Goal: Task Accomplishment & Management: Use online tool/utility

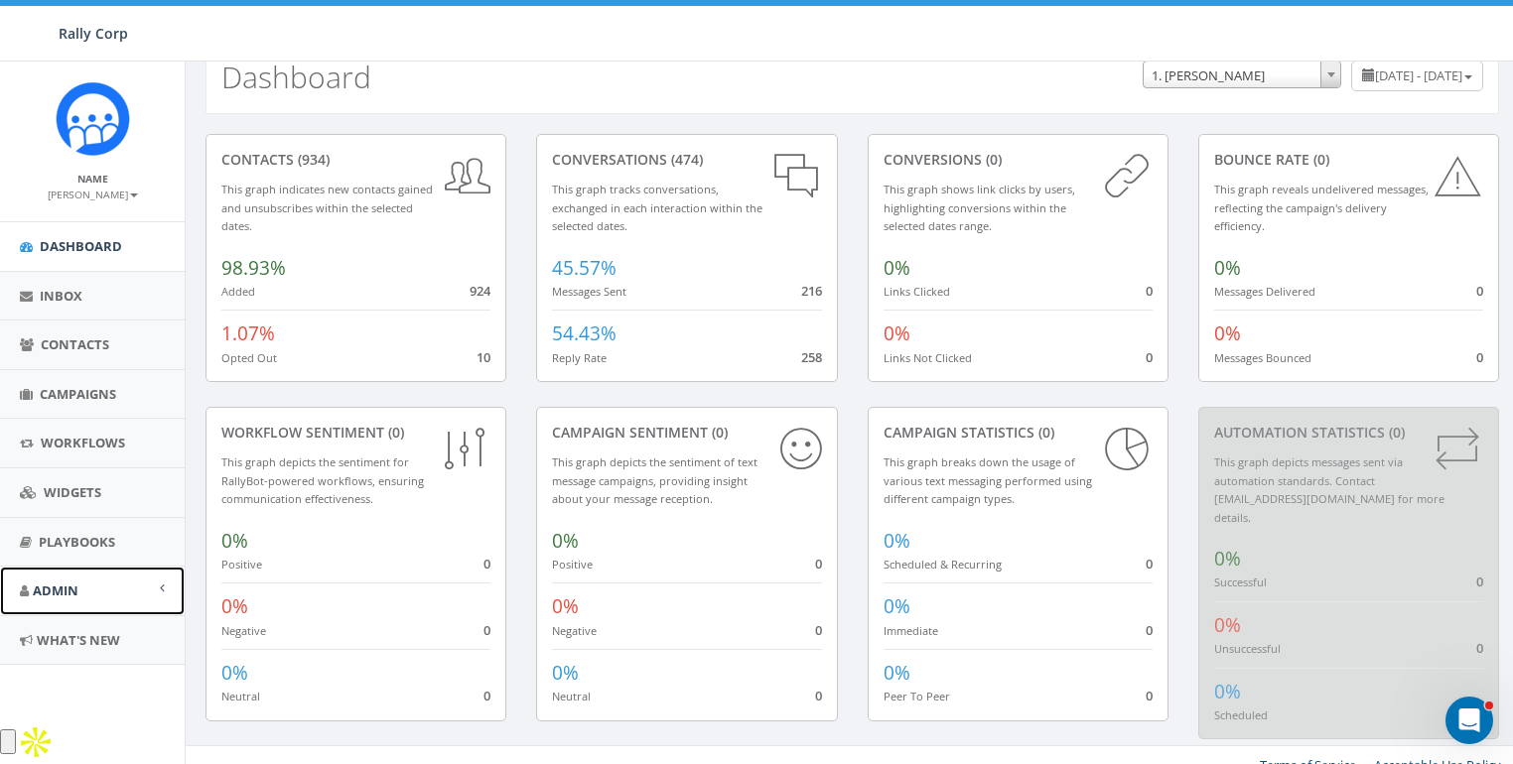
click at [60, 582] on span "Admin" at bounding box center [56, 591] width 46 height 18
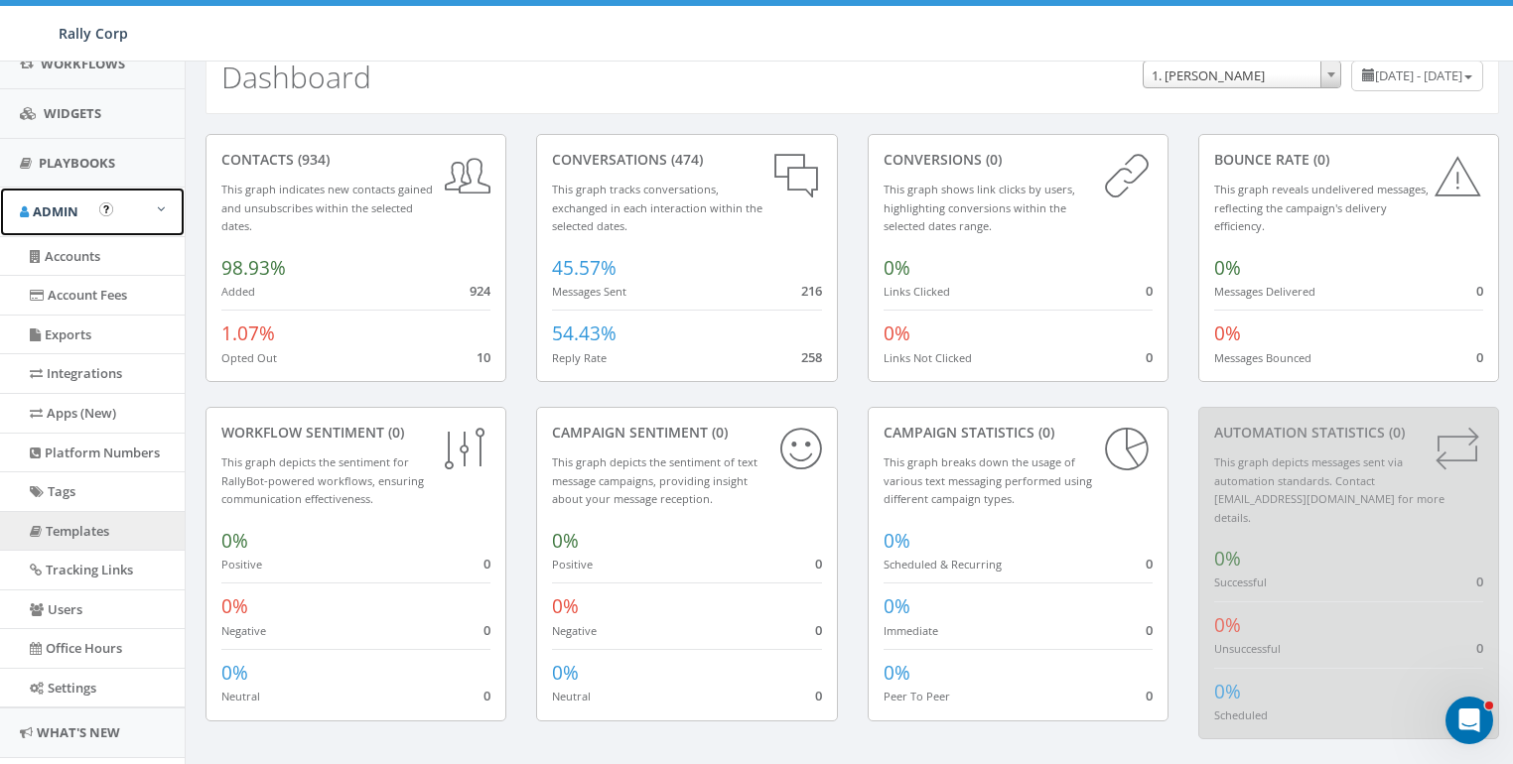
scroll to position [424, 0]
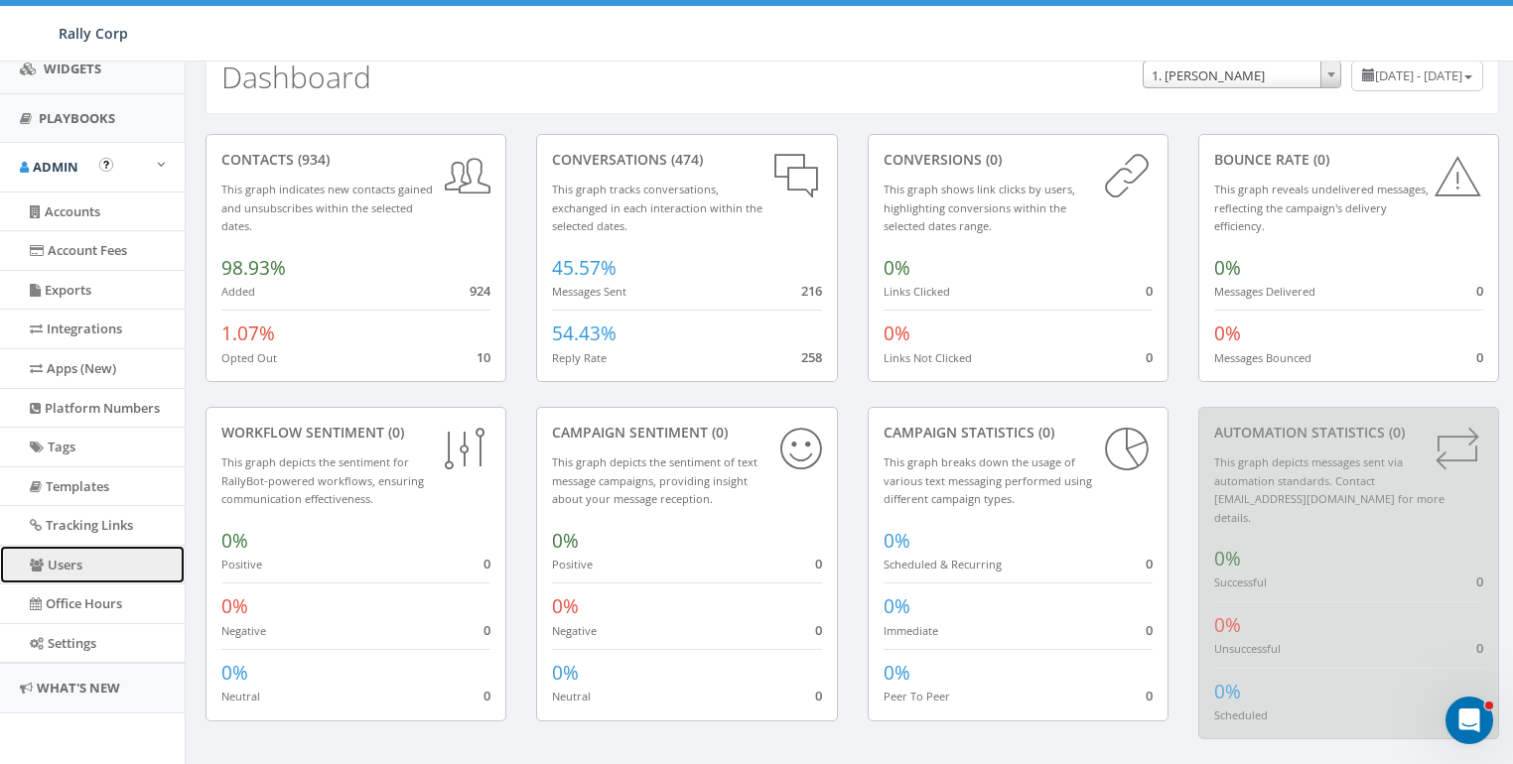
click at [53, 566] on link "Users" at bounding box center [92, 565] width 185 height 39
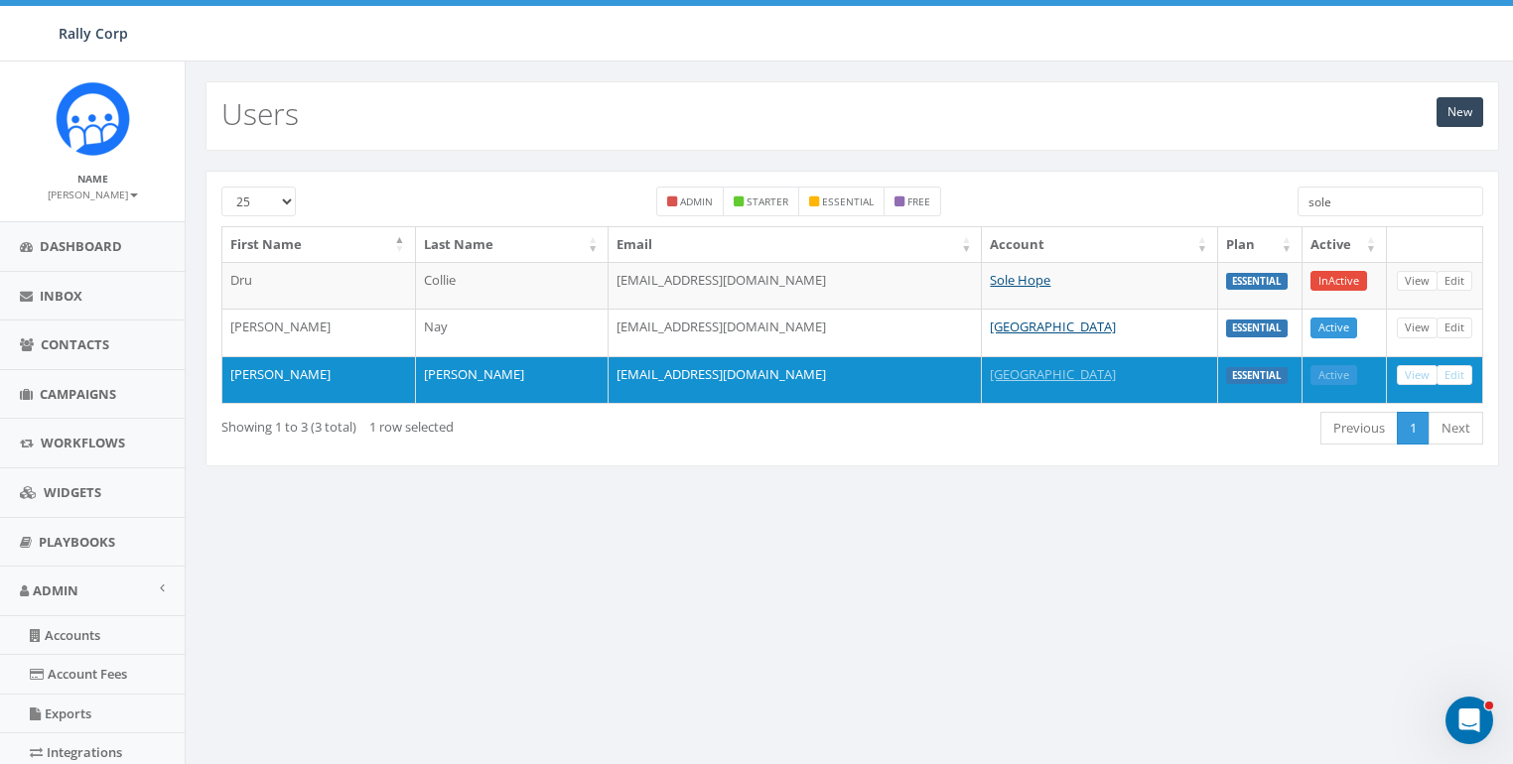
click at [1368, 210] on input "sole" at bounding box center [1391, 202] width 186 height 30
paste input "jess@winnakee.org"
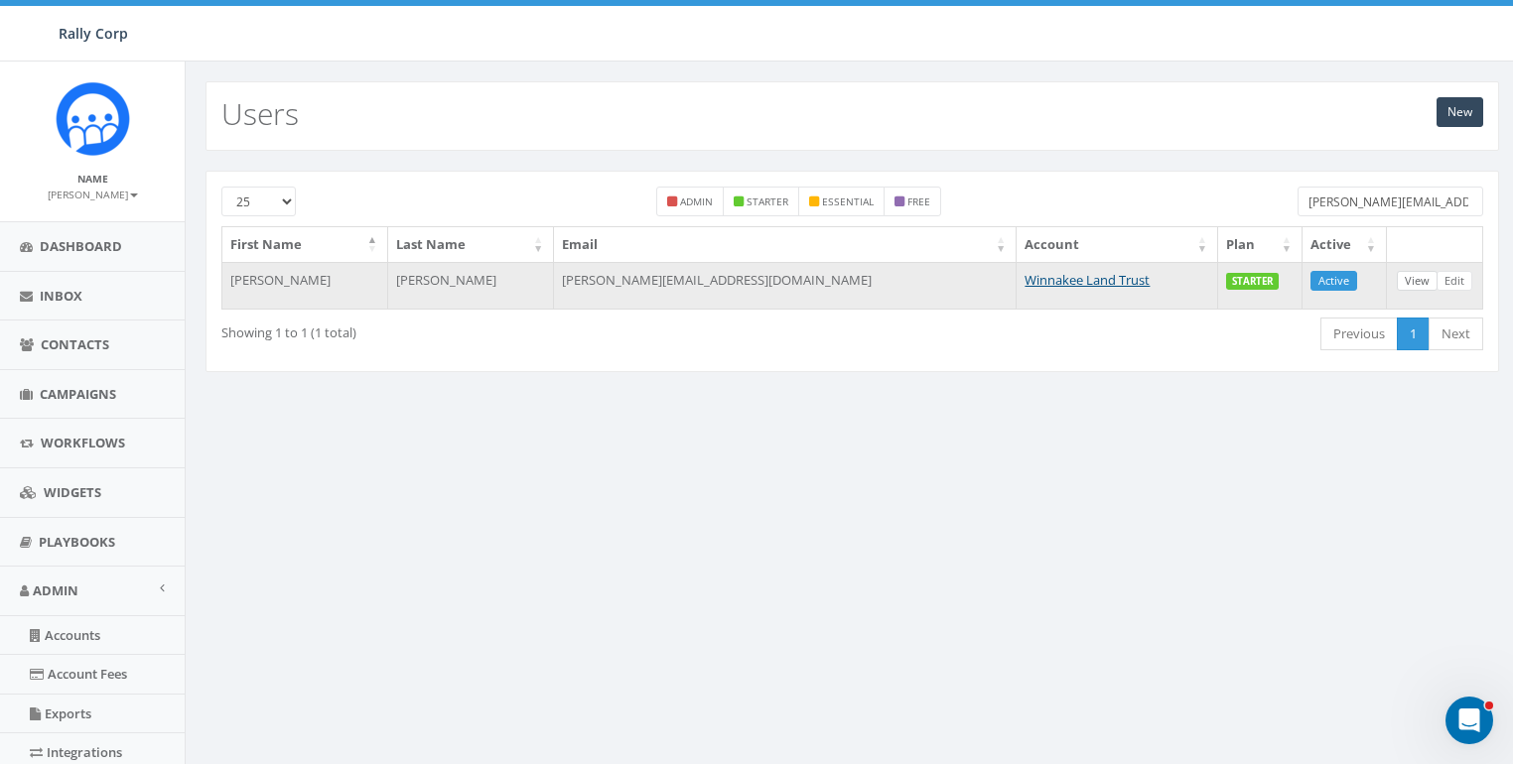
type input "jess@winnakee.org"
click at [1412, 284] on link "View" at bounding box center [1417, 281] width 41 height 21
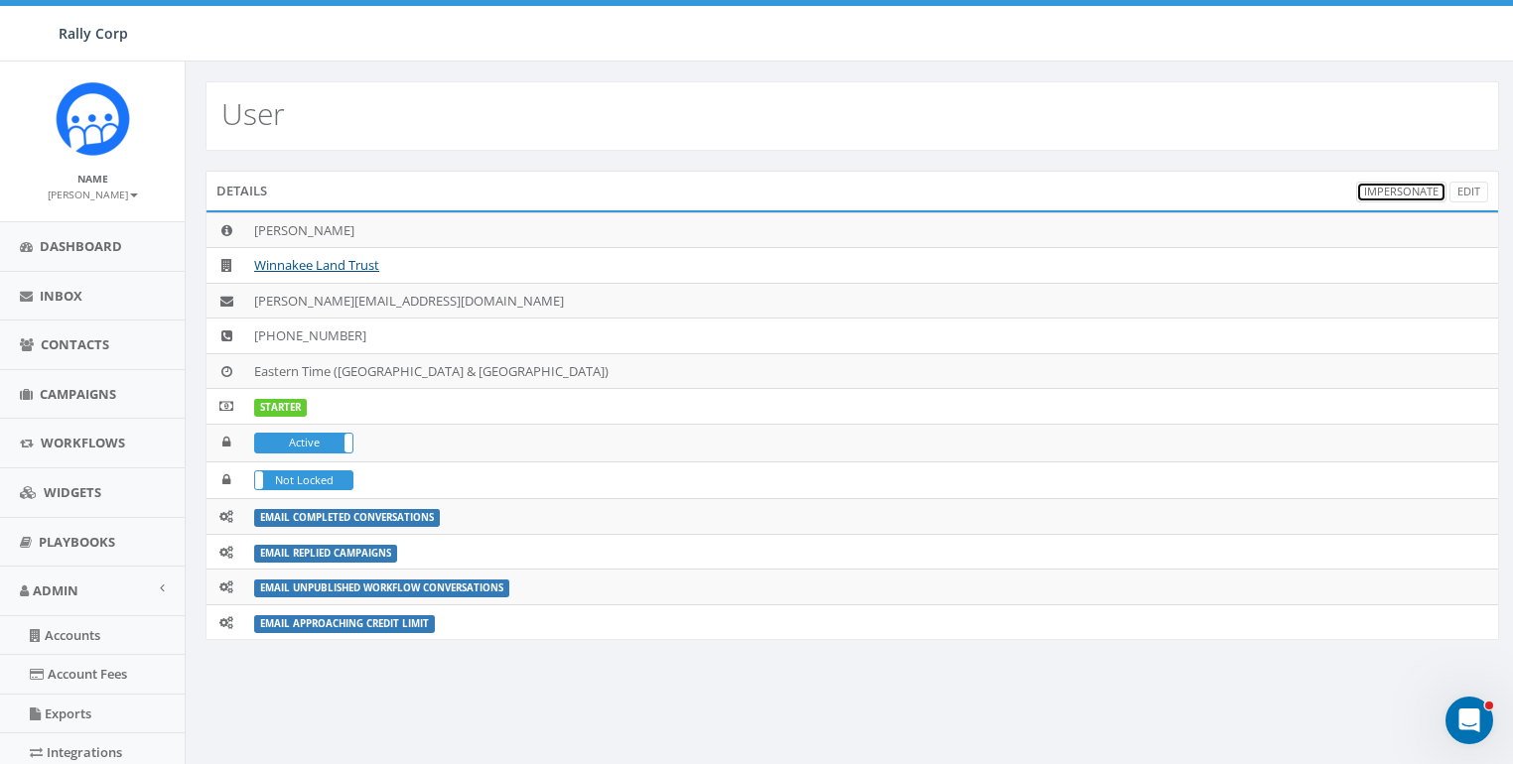
click at [1394, 189] on link "Impersonate" at bounding box center [1401, 192] width 90 height 21
